Goal: Transaction & Acquisition: Obtain resource

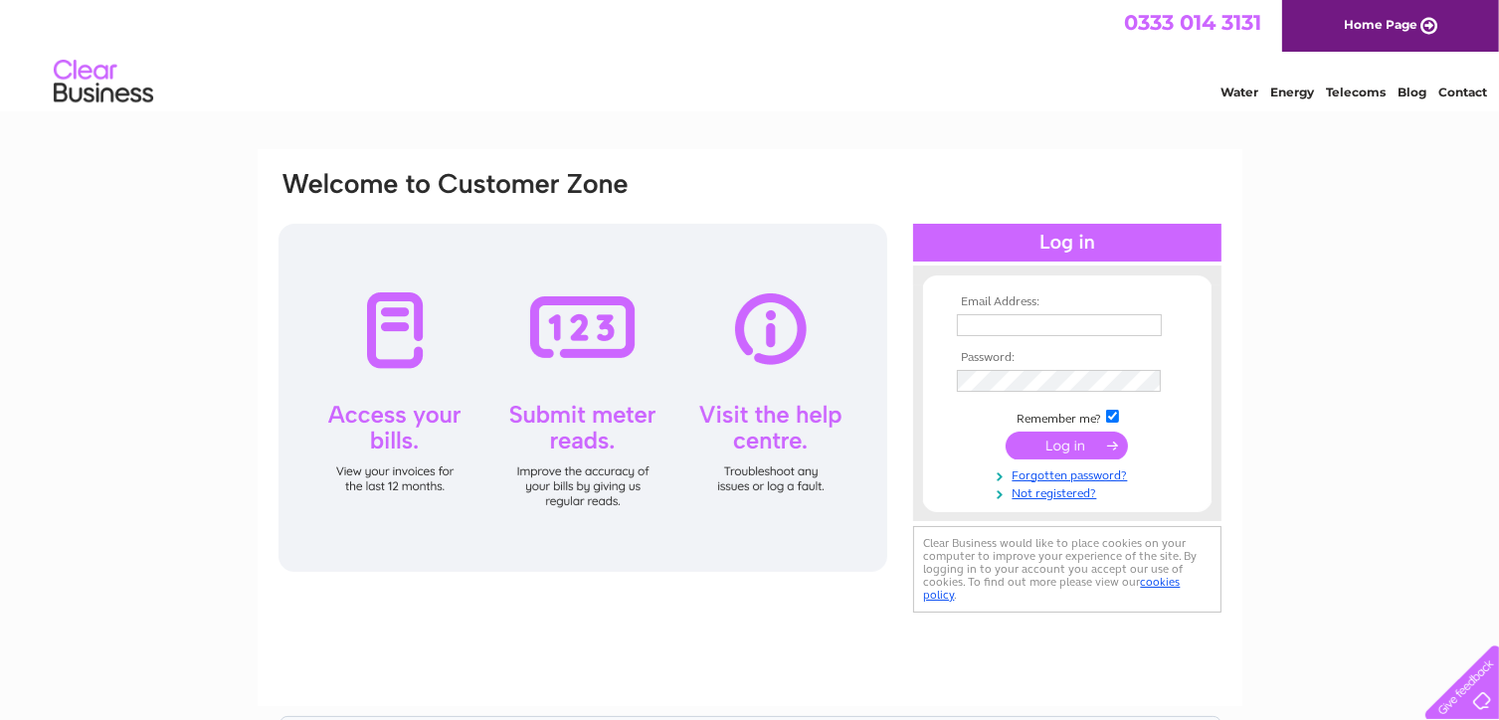
type input "info@inspiredcarpentryltd.com"
click at [1066, 445] on input "submit" at bounding box center [1067, 446] width 122 height 28
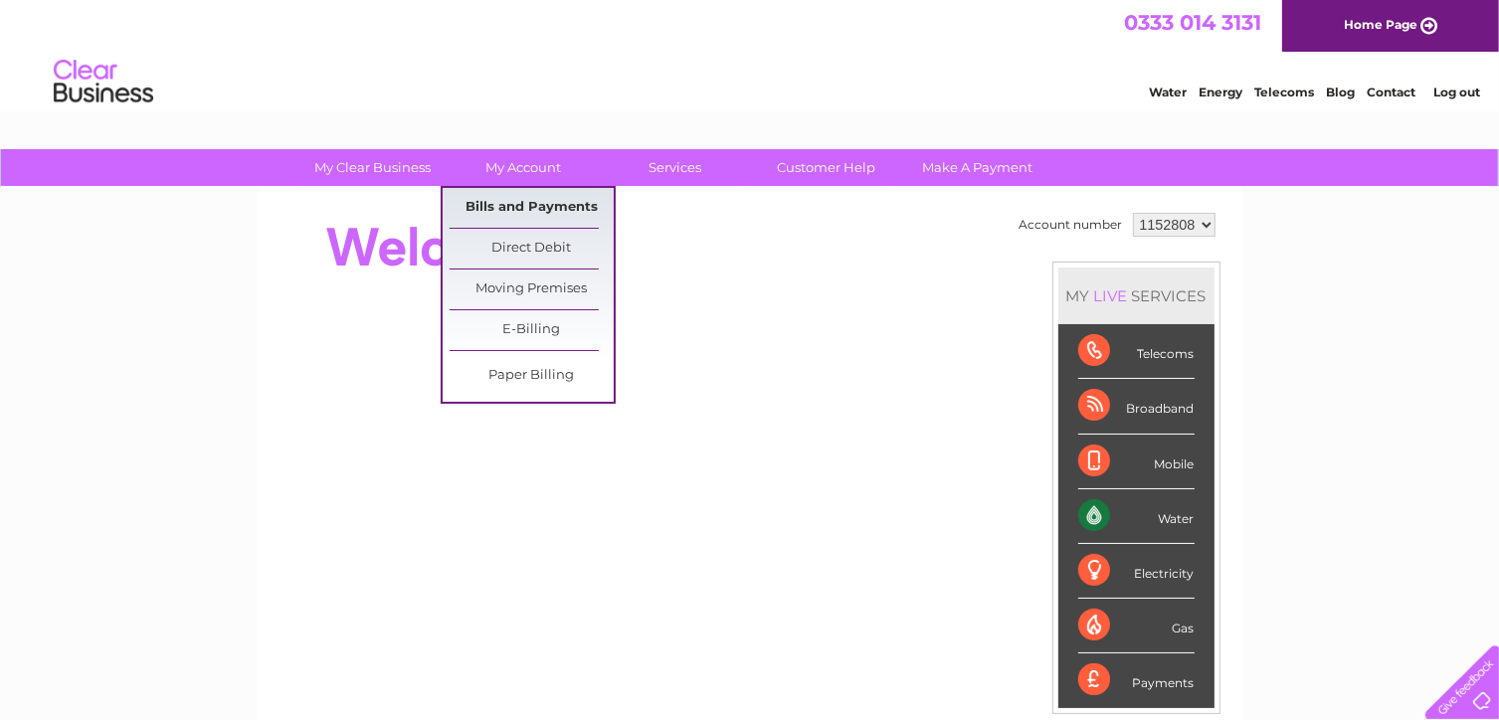
click at [528, 198] on link "Bills and Payments" at bounding box center [532, 208] width 164 height 40
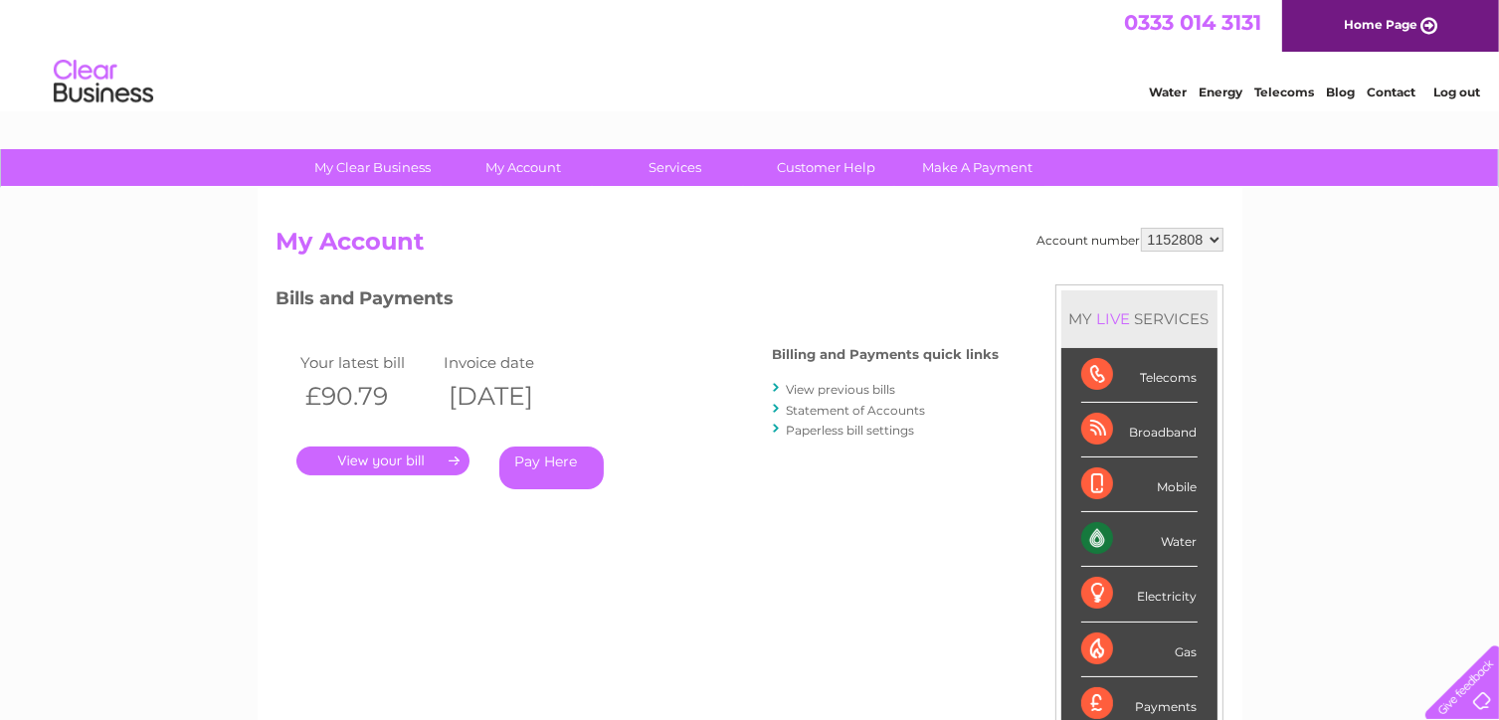
click at [836, 393] on link "View previous bills" at bounding box center [841, 389] width 109 height 15
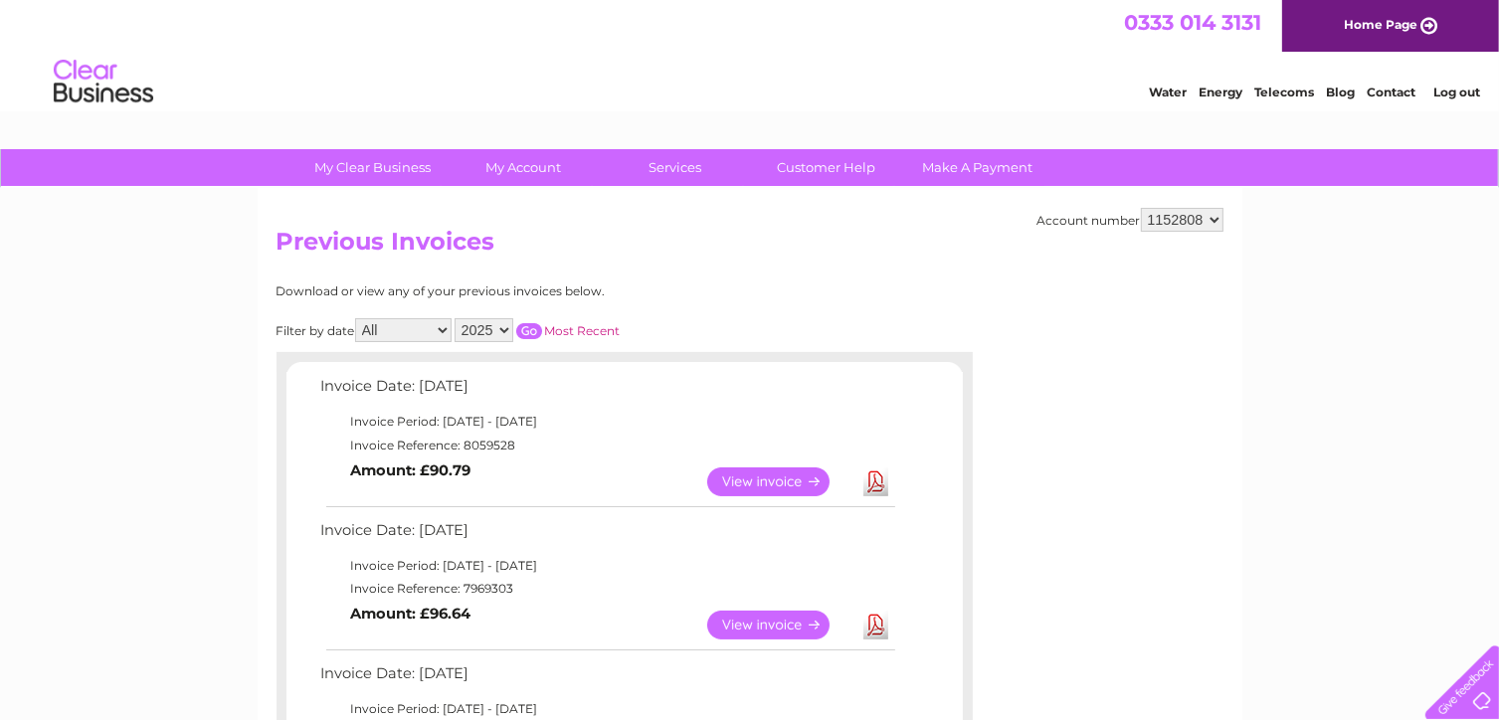
click at [769, 621] on link "View" at bounding box center [780, 625] width 146 height 29
click at [882, 619] on link "Download" at bounding box center [875, 625] width 25 height 29
click at [881, 624] on link "Download" at bounding box center [875, 625] width 25 height 29
click at [875, 480] on link "Download" at bounding box center [875, 481] width 25 height 29
